Goal: Find specific page/section: Find specific page/section

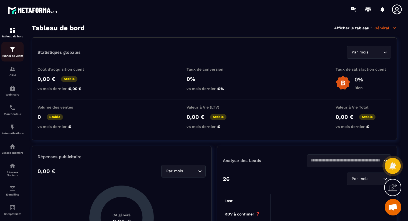
click at [16, 52] on div "Tunnel de vente" at bounding box center [12, 51] width 22 height 11
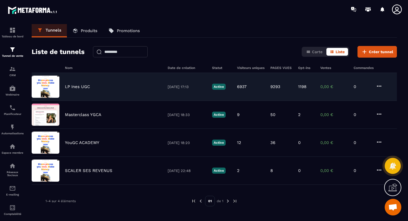
click at [55, 81] on img at bounding box center [46, 87] width 28 height 22
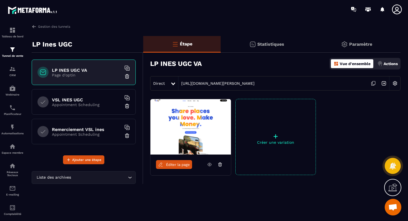
click at [373, 85] on icon at bounding box center [373, 83] width 11 height 11
click at [72, 108] on div "VSL [PERSON_NAME] UGC Appointment Scheduling" at bounding box center [84, 102] width 104 height 26
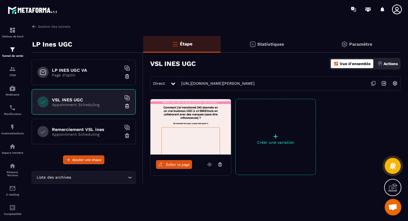
click at [372, 82] on icon at bounding box center [372, 83] width 3 height 3
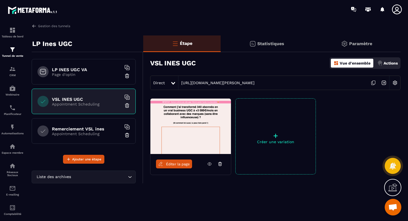
click at [74, 132] on p "Appointment Scheduling" at bounding box center [86, 134] width 69 height 4
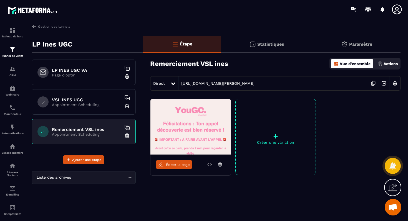
click at [373, 82] on icon at bounding box center [373, 83] width 11 height 11
